Goal: Find specific page/section: Find specific page/section

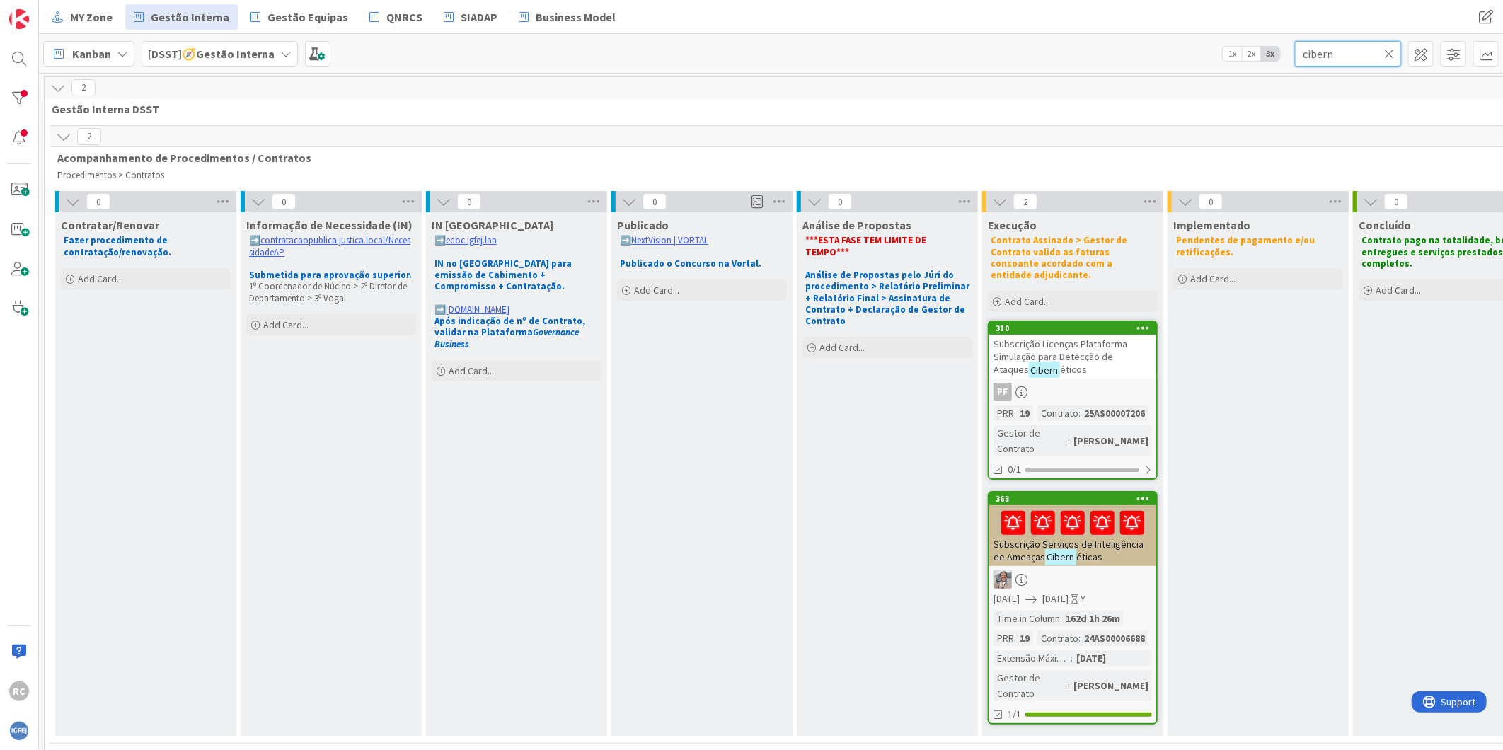
click at [1313, 54] on input "cibern" at bounding box center [1348, 53] width 106 height 25
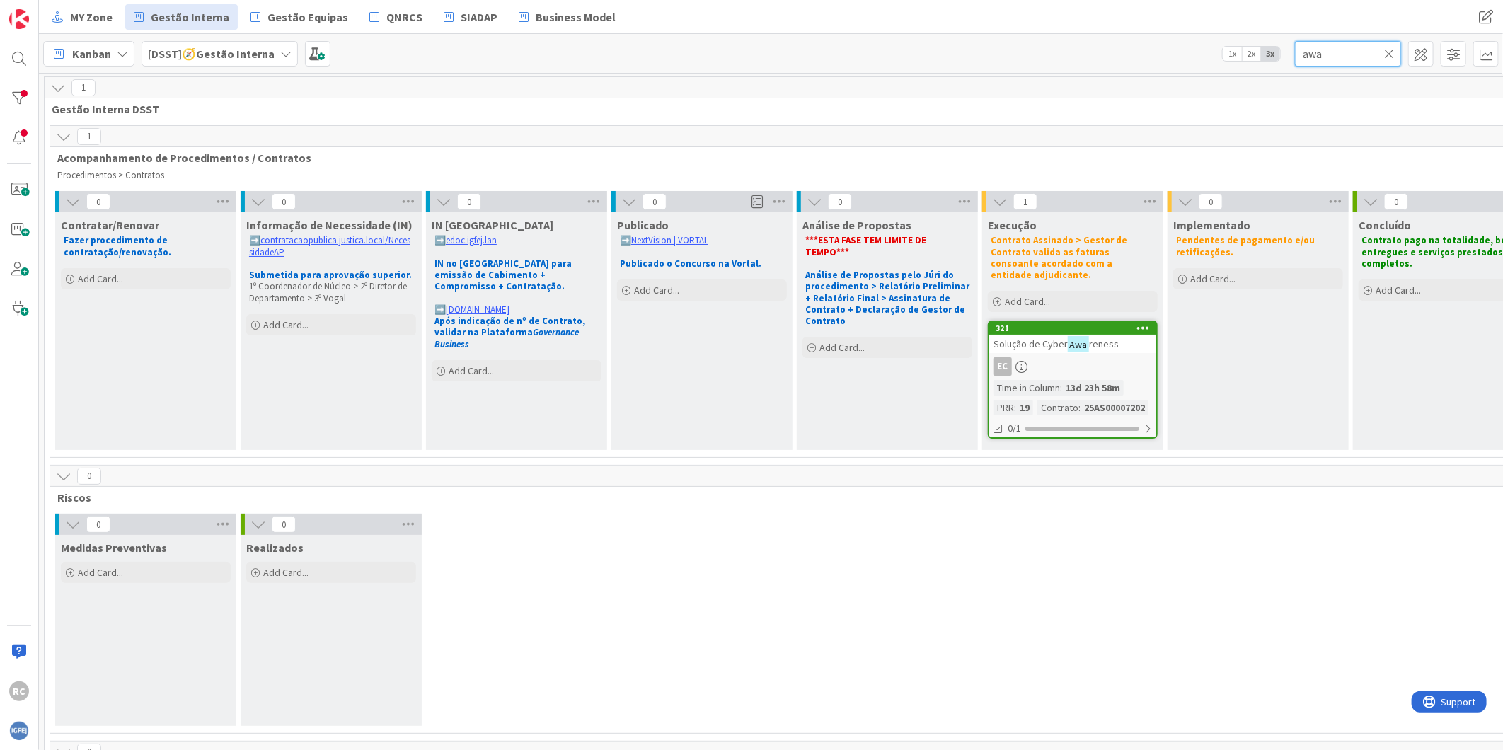
type input "awa"
click at [1091, 338] on span "reness" at bounding box center [1104, 344] width 30 height 13
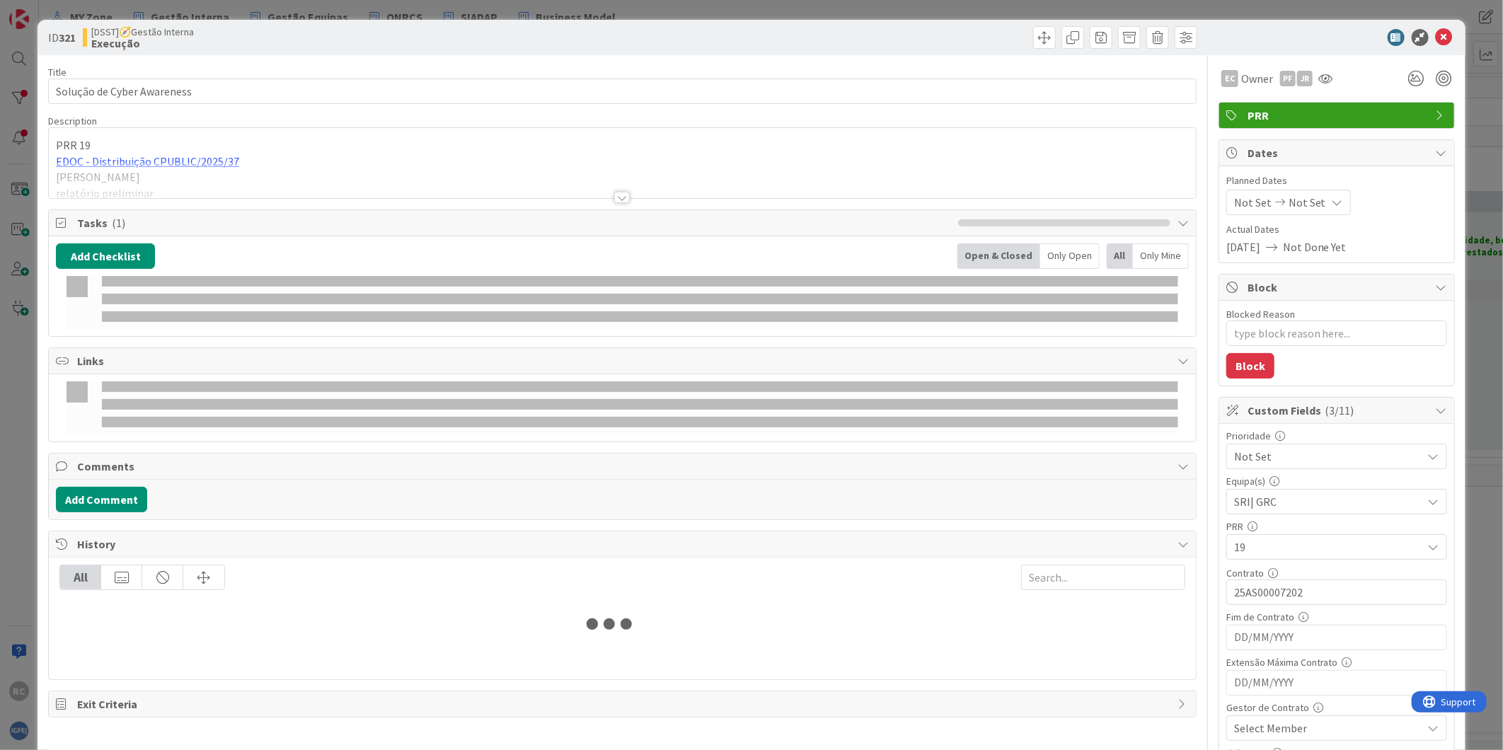
type textarea "x"
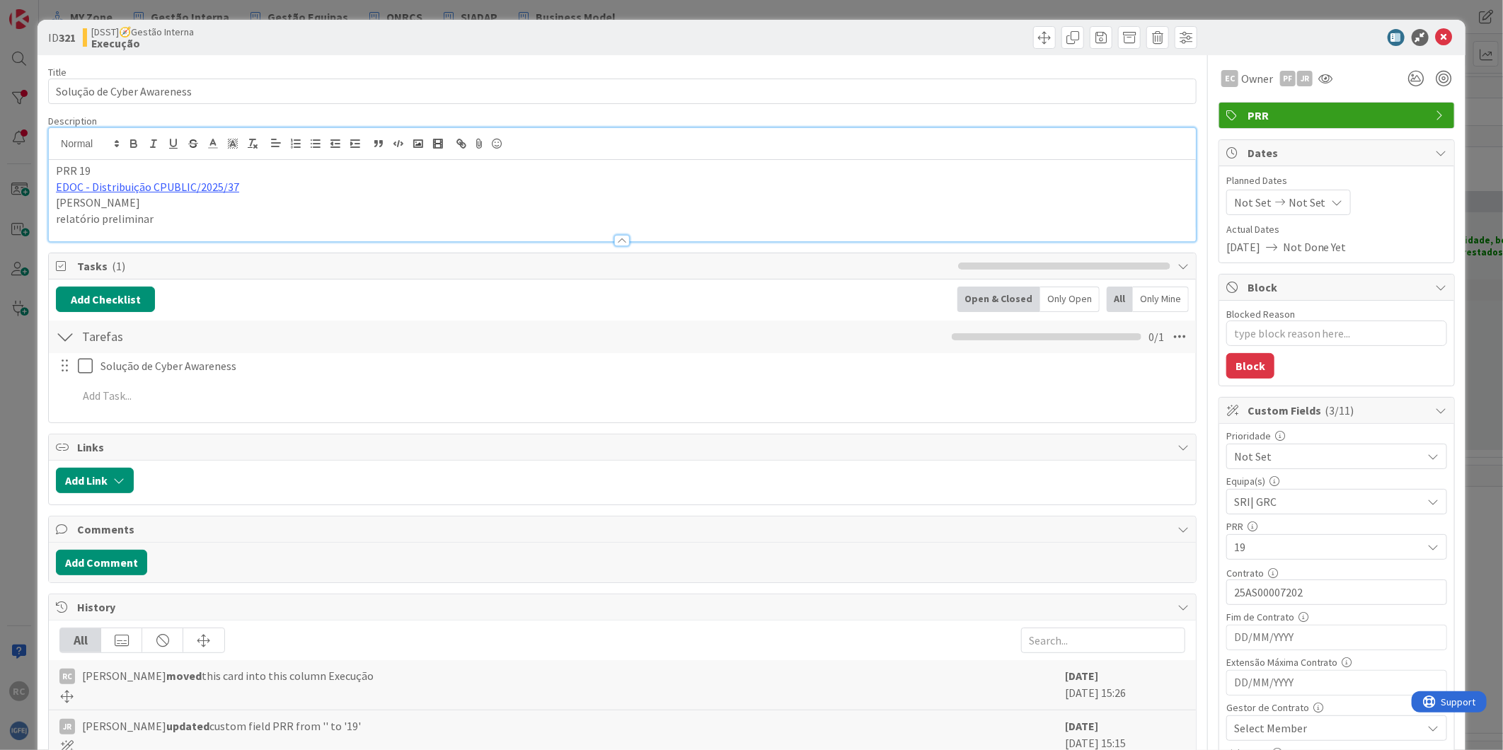
click at [130, 159] on div "PRR 19 EDOC - Distribuição CPUBLIC/2025/37 [PERSON_NAME] relatório preliminar" at bounding box center [622, 184] width 1147 height 113
click at [137, 183] on link "EDOC - Distribuição CPUBLIC/2025/37" at bounding box center [147, 187] width 183 height 14
click at [84, 210] on link "[URL]" at bounding box center [71, 214] width 23 height 18
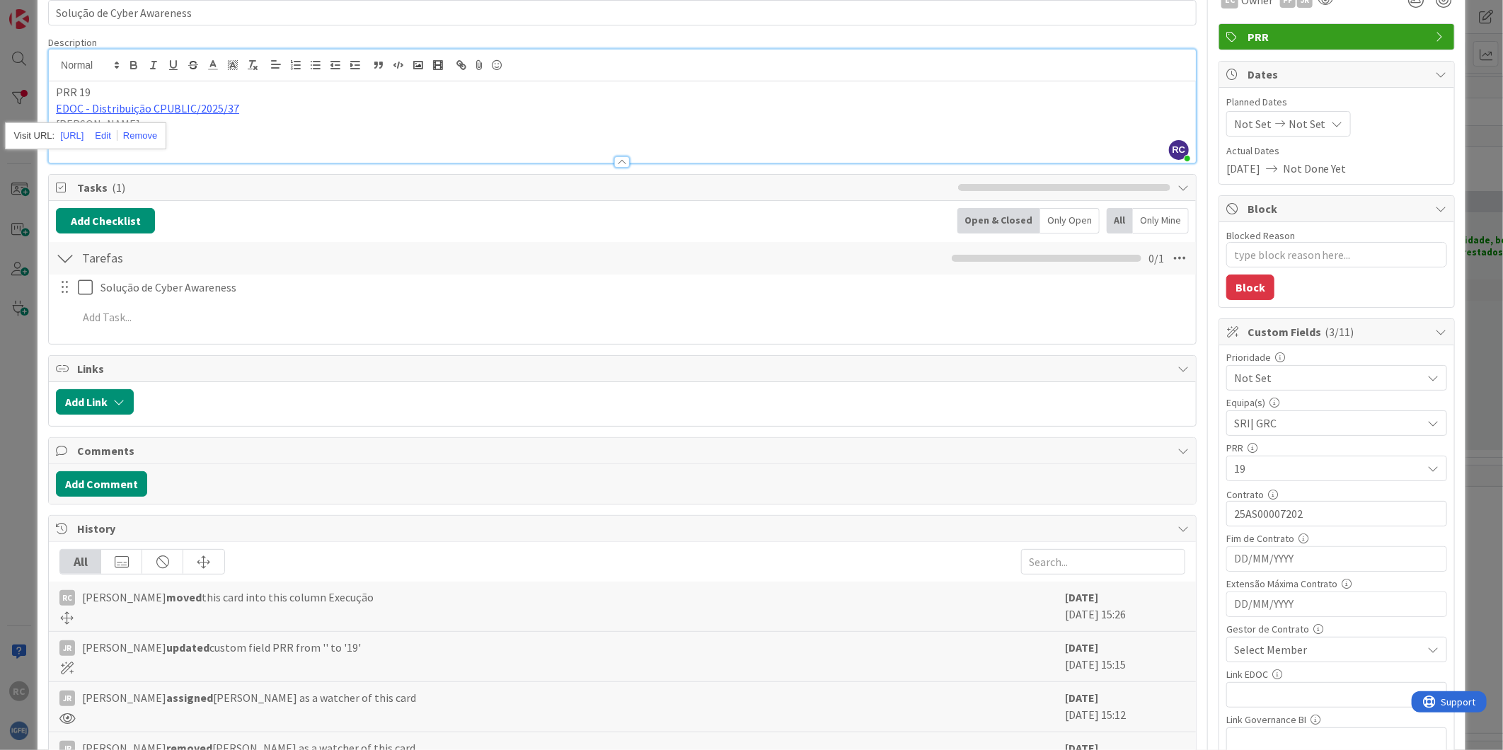
click at [1292, 649] on span "Select Member" at bounding box center [1270, 649] width 73 height 17
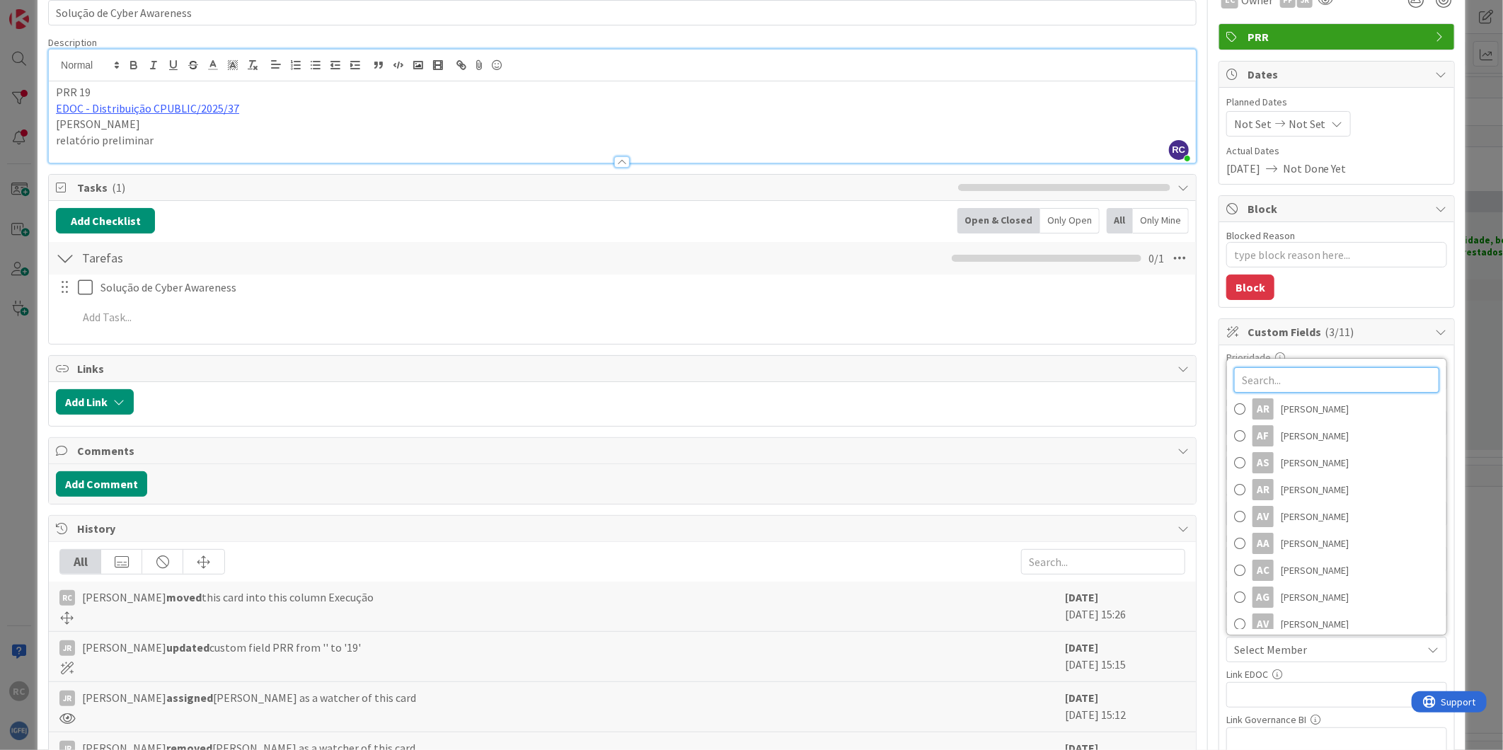
click at [1289, 380] on input "text" at bounding box center [1336, 379] width 205 height 25
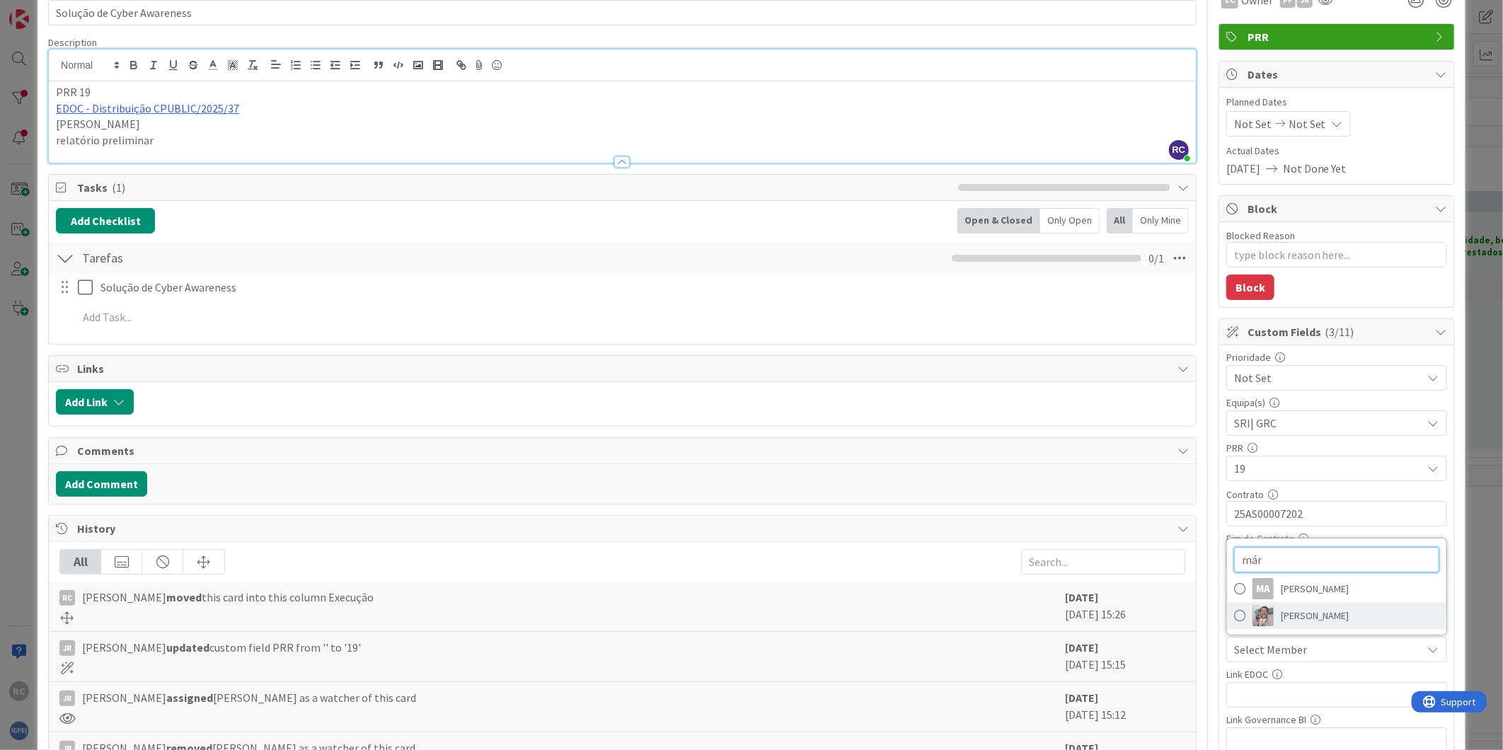
type input "már"
click at [1281, 619] on span "[PERSON_NAME]" at bounding box center [1315, 615] width 69 height 21
type textarea "x"
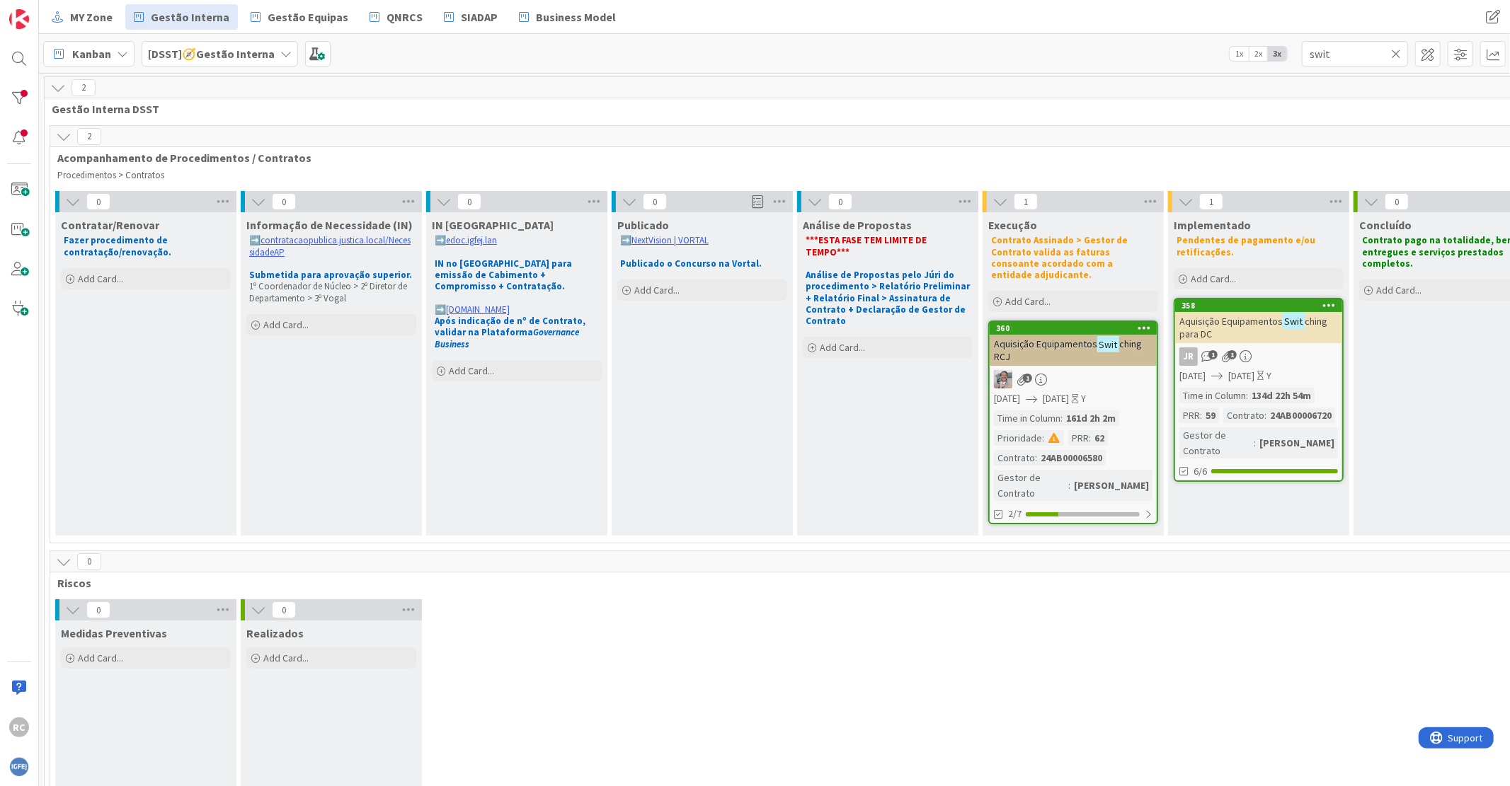
click at [1399, 51] on icon at bounding box center [1396, 53] width 10 height 13
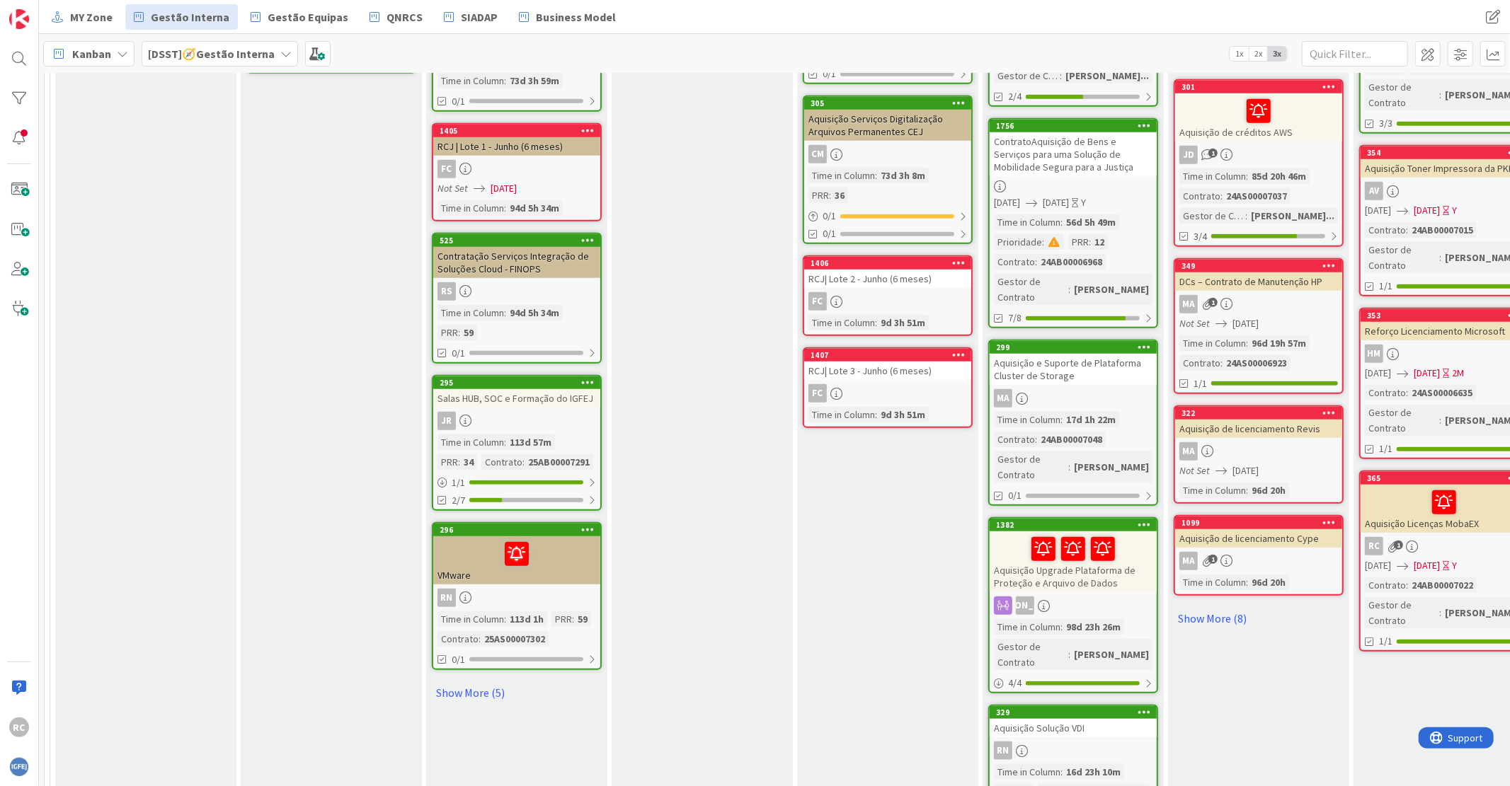
scroll to position [1022, 0]
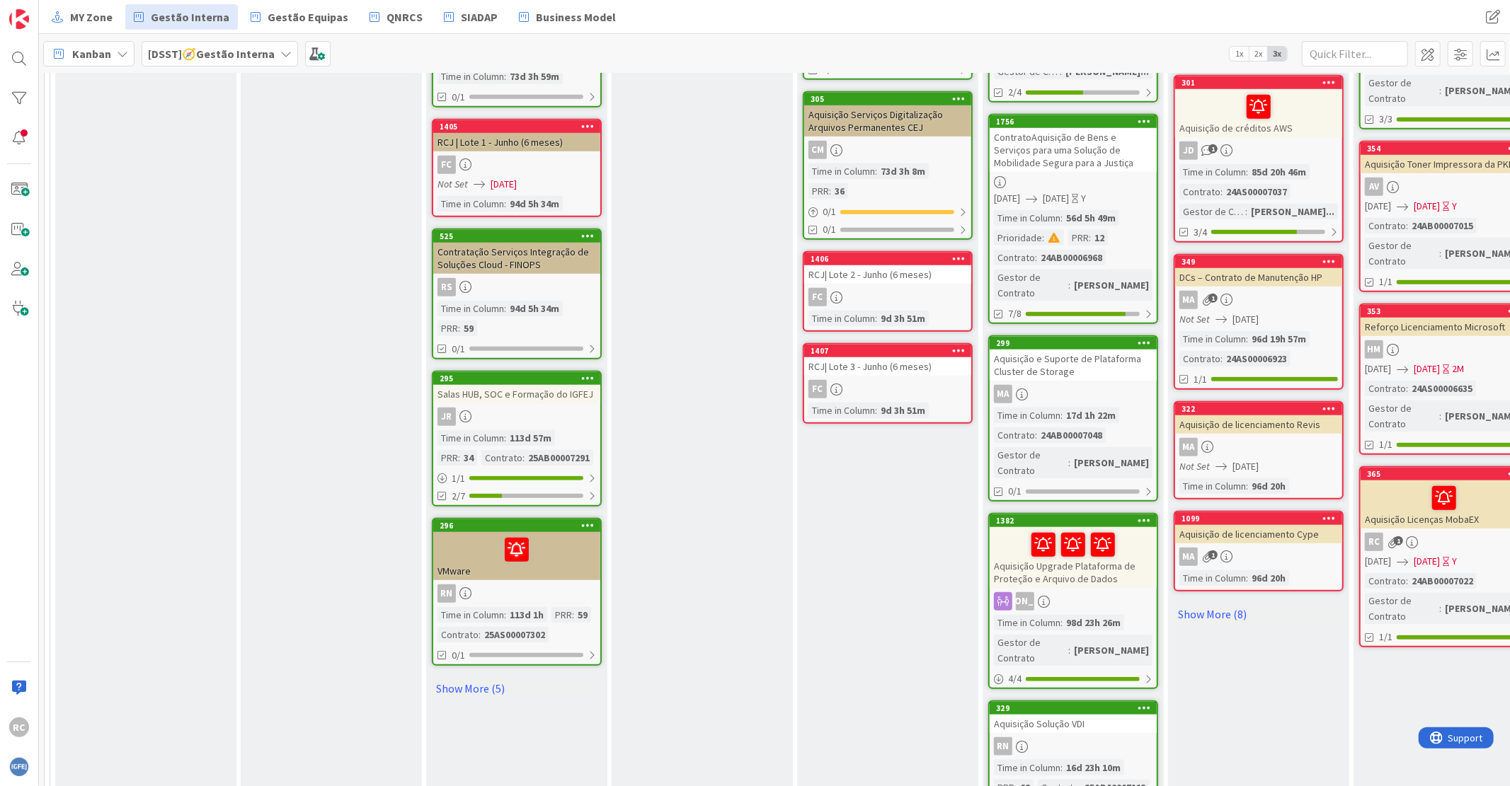
click at [561, 535] on div at bounding box center [516, 550] width 159 height 30
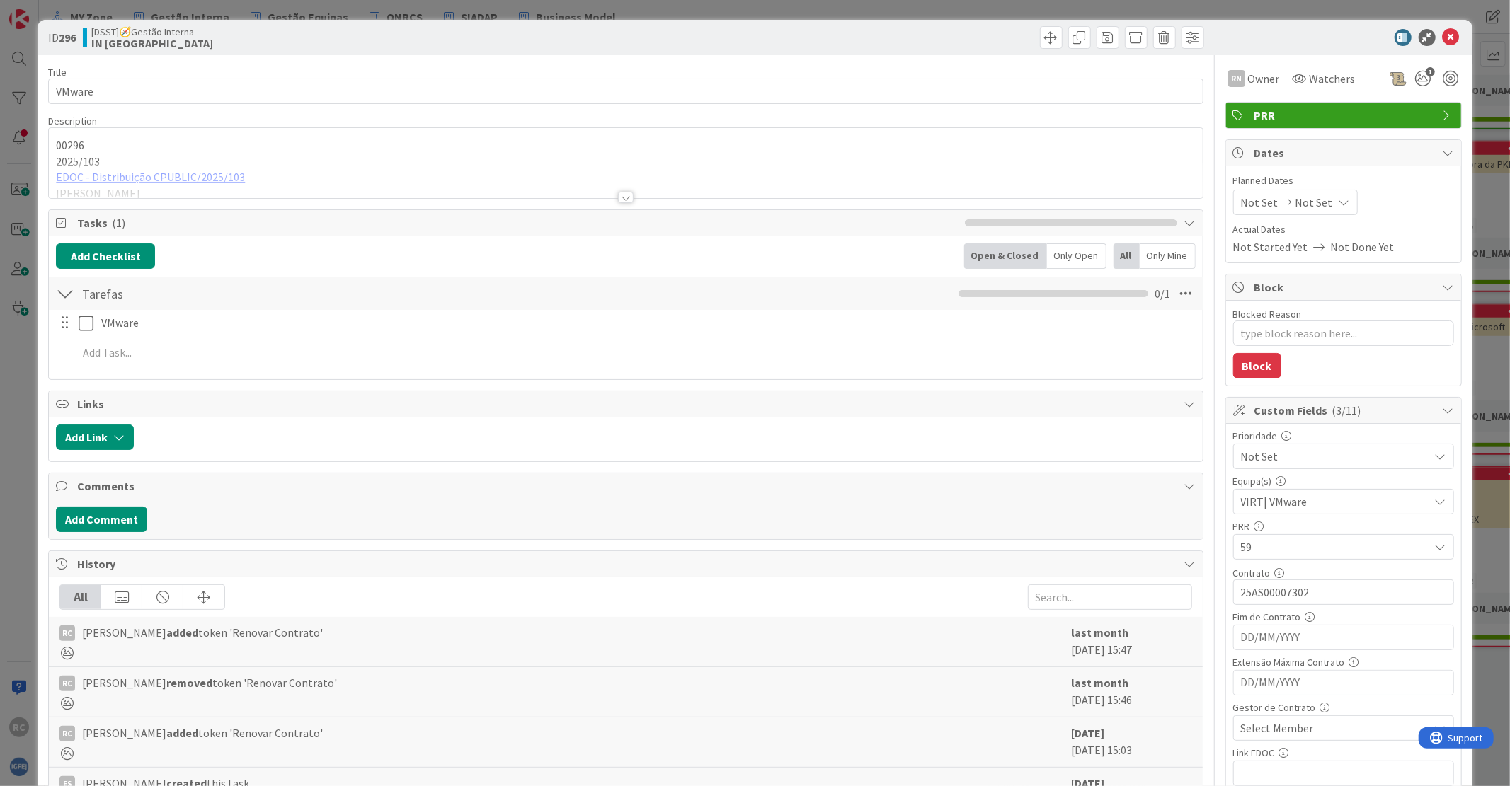
click at [206, 177] on div at bounding box center [625, 180] width 1153 height 36
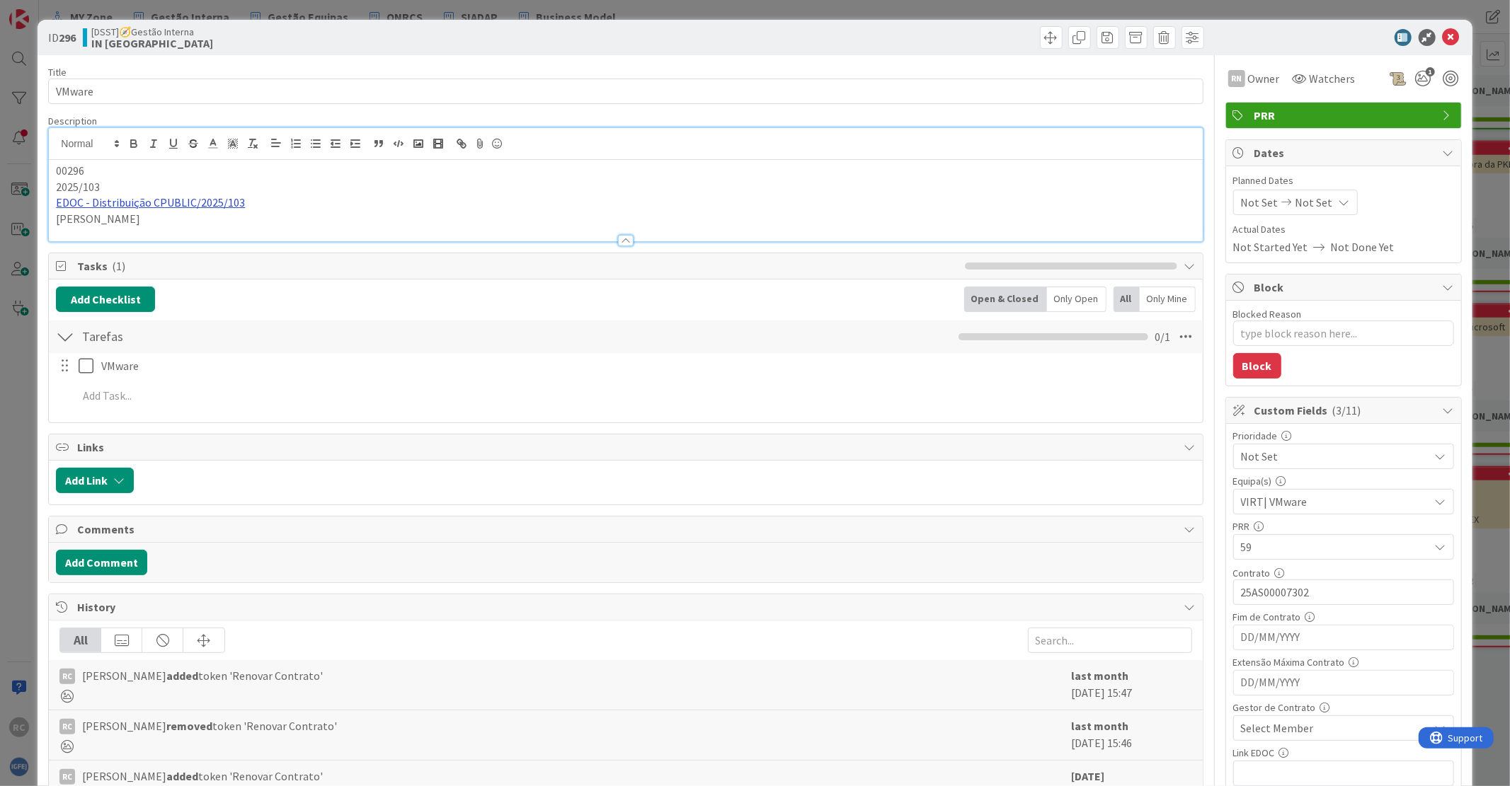
click at [195, 204] on link "EDOC - Distribuição CPUBLIC/2025/103" at bounding box center [150, 202] width 189 height 14
click at [86, 226] on link "https://edoc.igfej.lan/Pages/Distributions/Distribution.aspx?key=442deaaf-a714-…" at bounding box center [74, 231] width 23 height 18
click at [1442, 36] on icon at bounding box center [1450, 37] width 17 height 17
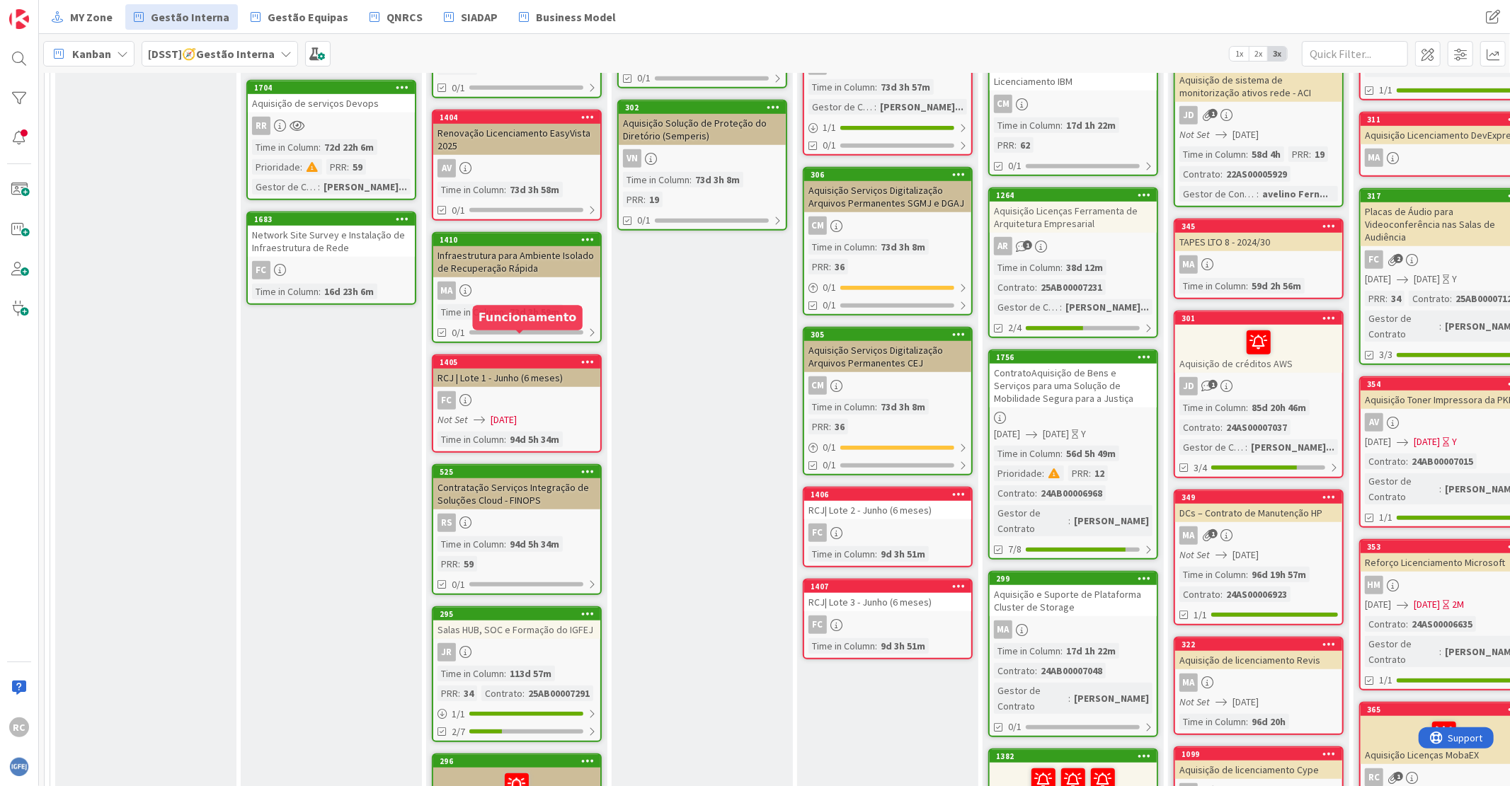
scroll to position [708, 0]
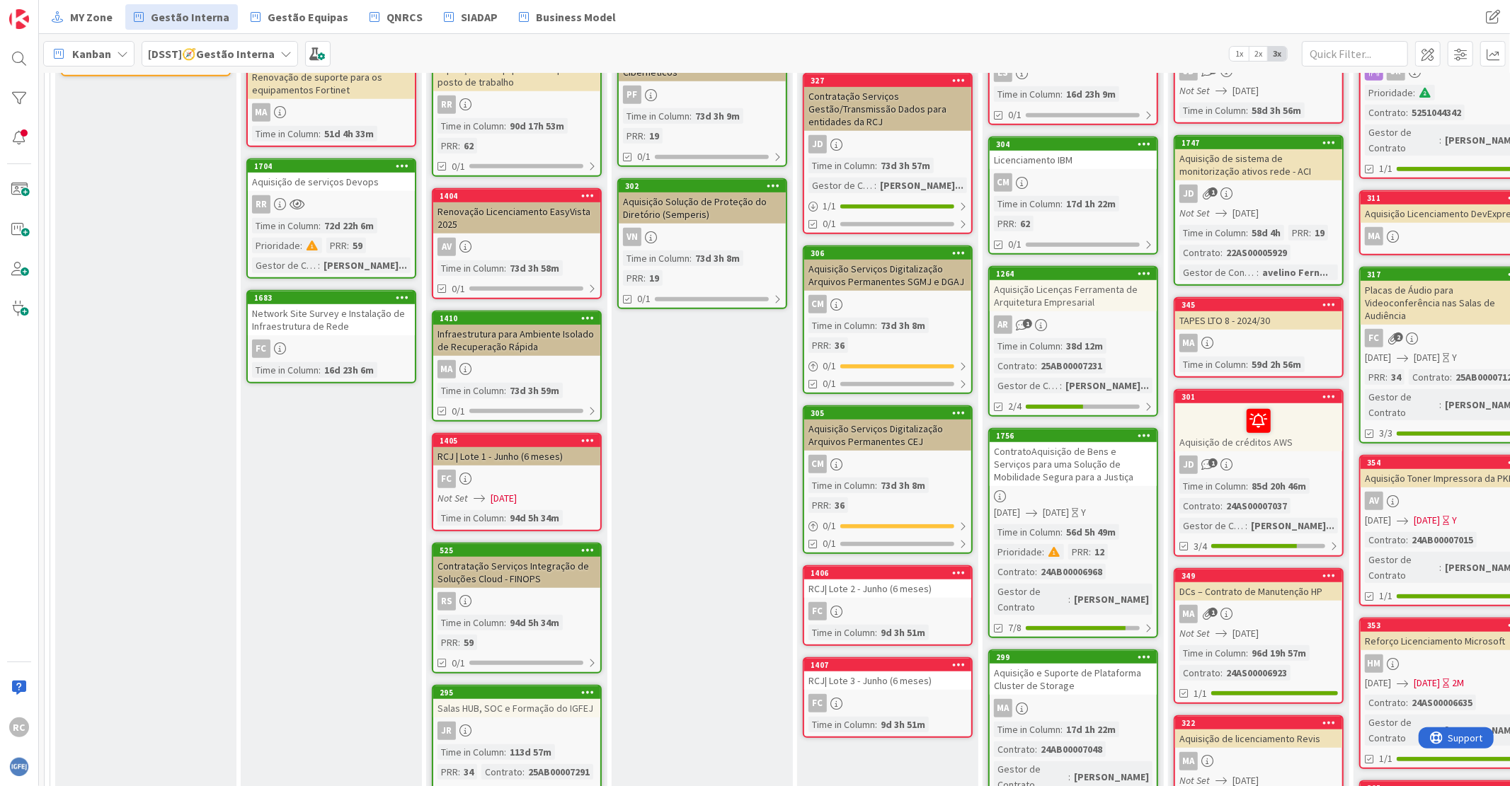
click at [529, 325] on div "Infraestrutura para Ambiente Isolado de Recuperação Rápida" at bounding box center [516, 340] width 167 height 31
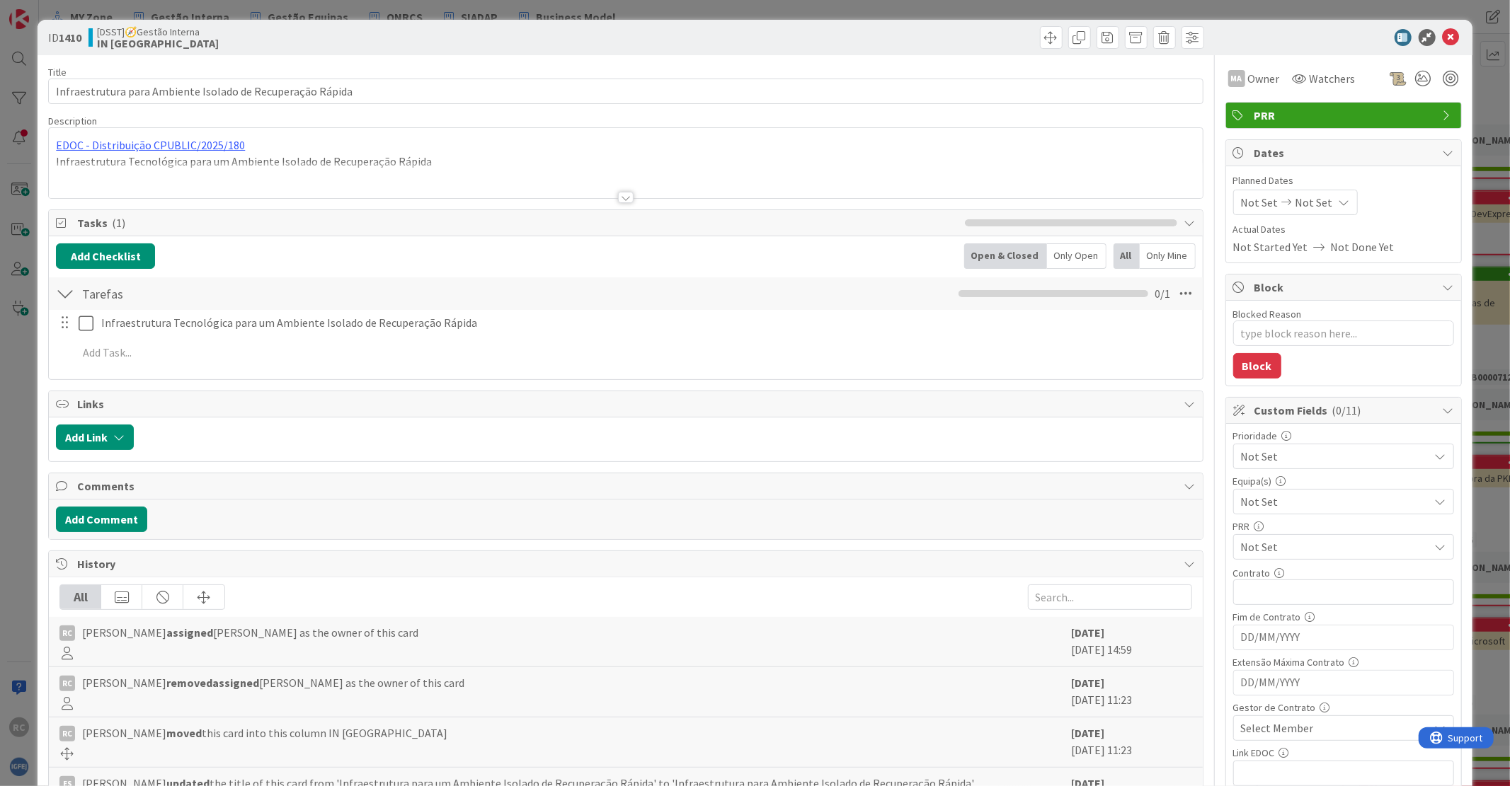
type textarea "x"
click at [167, 142] on div "EDOC - Distribuição CPUBLIC/2025/180 Infraestrutura Tecnológica para um Ambient…" at bounding box center [625, 163] width 1153 height 70
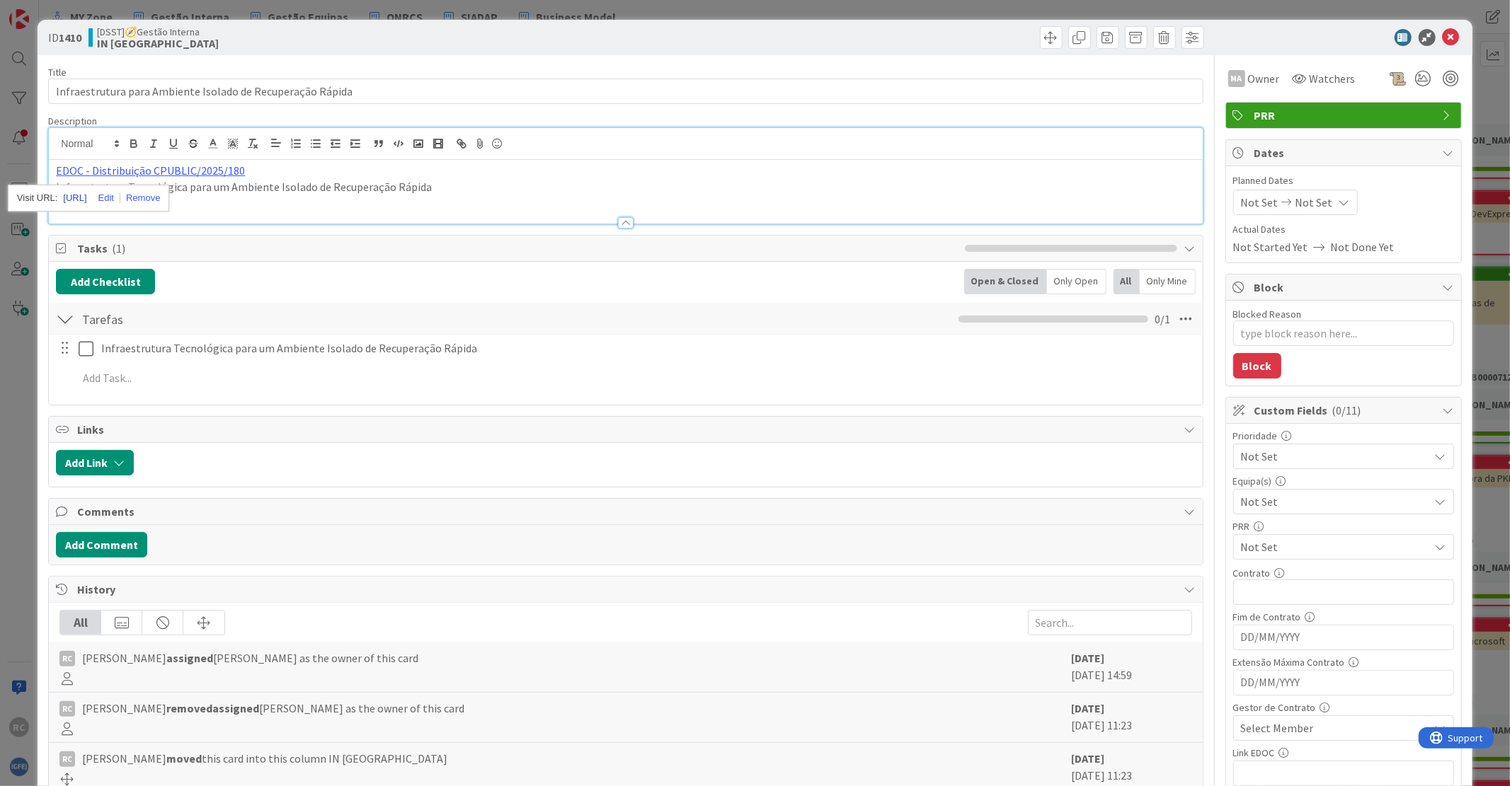
click at [86, 198] on link "https://edoc.igfej.lan/Pages/Distributions/Distribution.aspx?key=4c6cd37f-7432-…" at bounding box center [74, 198] width 23 height 18
